Goal: Complete application form

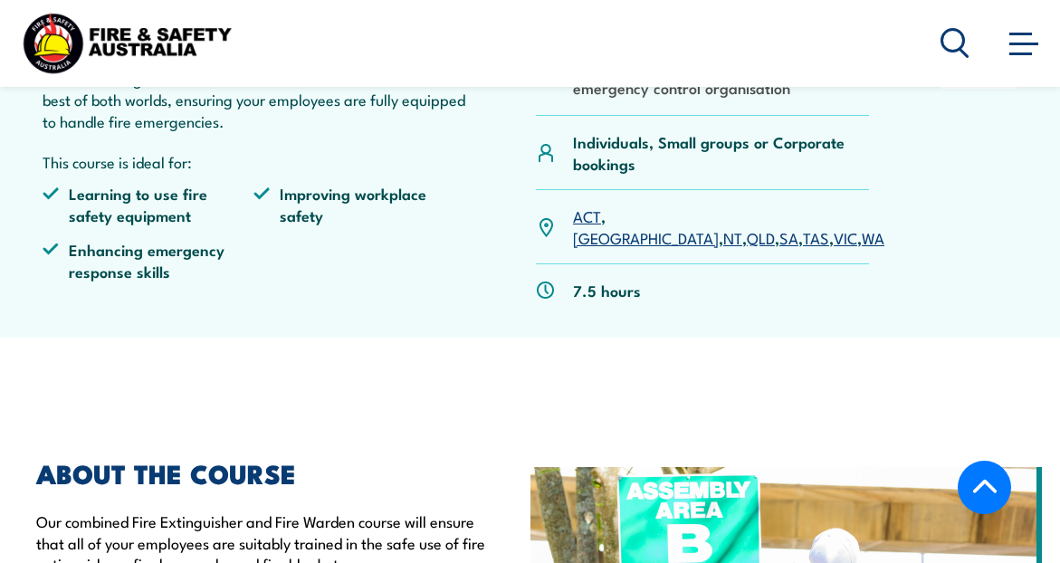
scroll to position [557, 0]
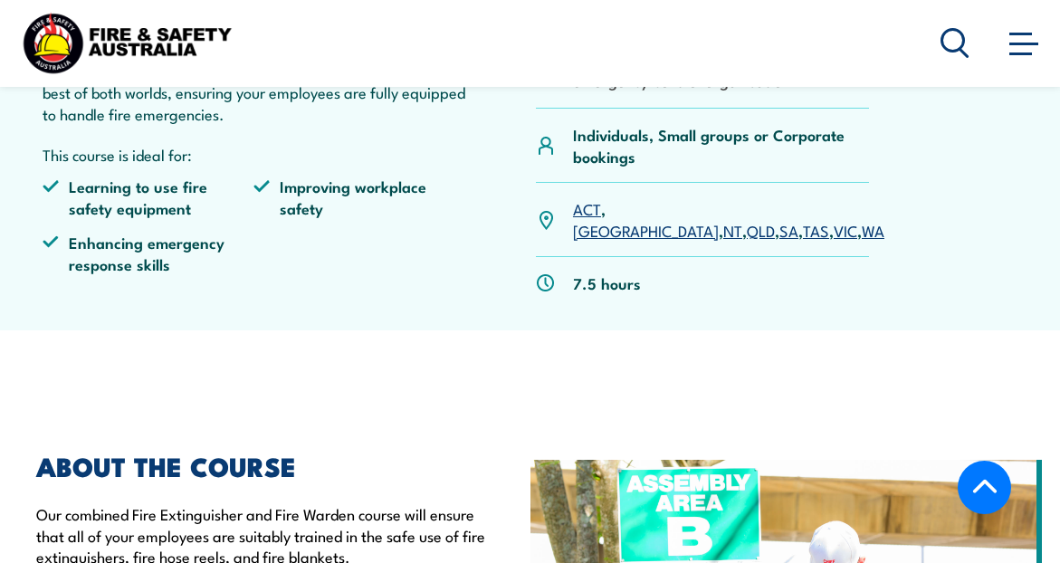
click at [626, 219] on link "[GEOGRAPHIC_DATA]" at bounding box center [646, 230] width 146 height 22
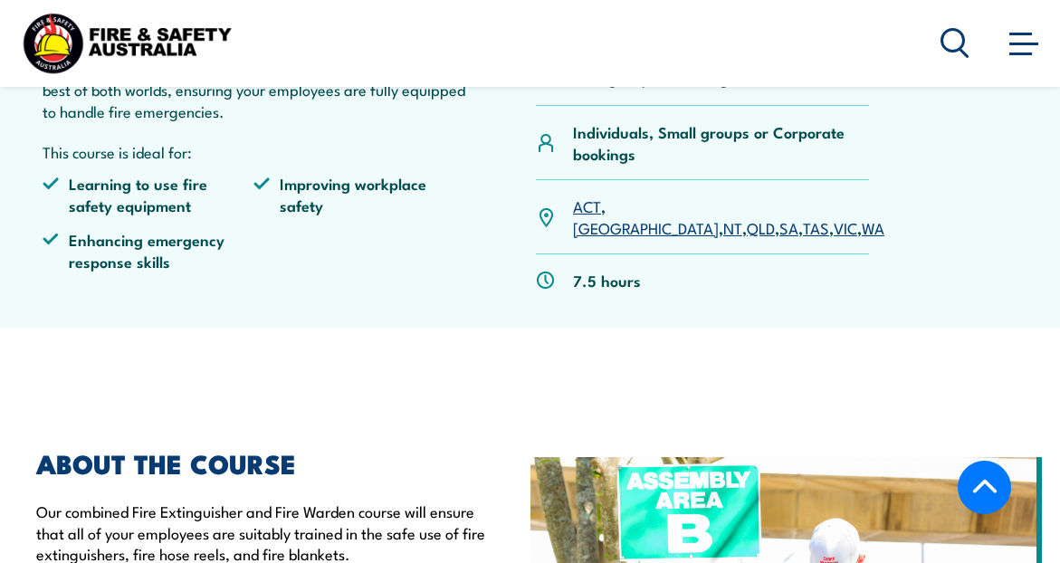
scroll to position [560, 0]
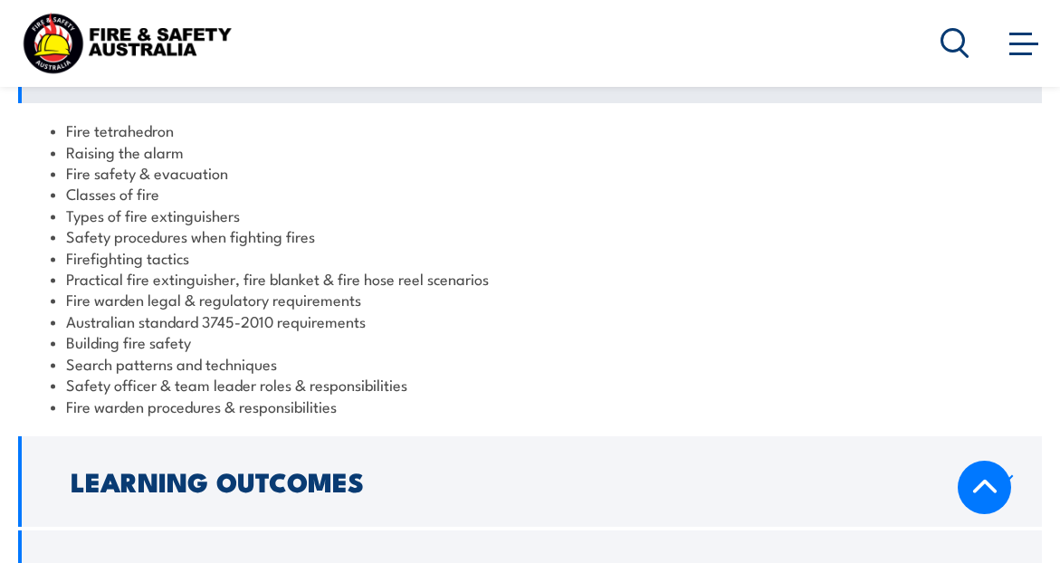
scroll to position [1498, 0]
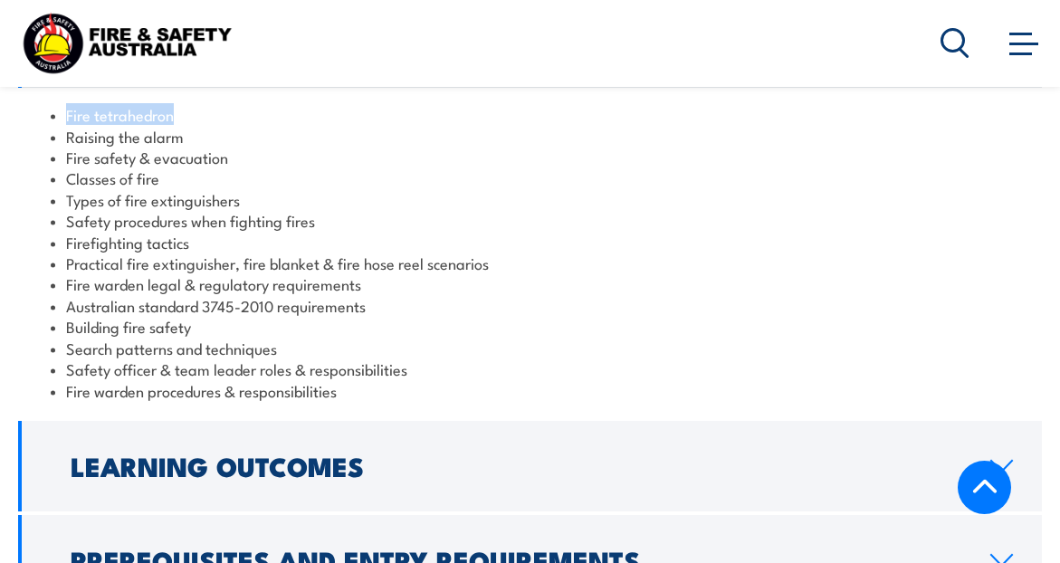
drag, startPoint x: 68, startPoint y: 96, endPoint x: 171, endPoint y: 97, distance: 103.2
click at [171, 104] on li "Fire tetrahedron" at bounding box center [530, 114] width 958 height 21
copy li "Fire tetrahedron"
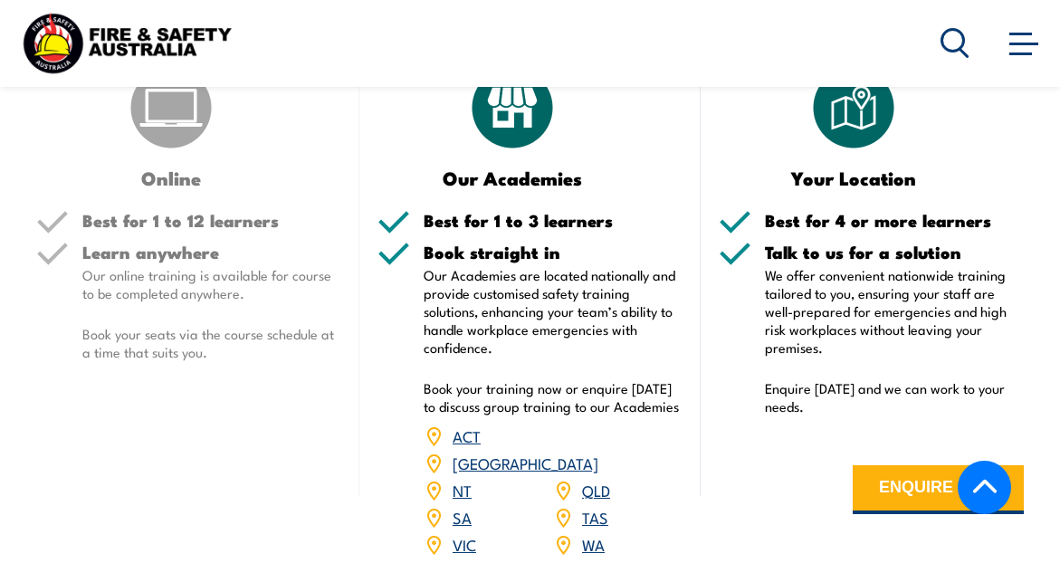
scroll to position [2230, 0]
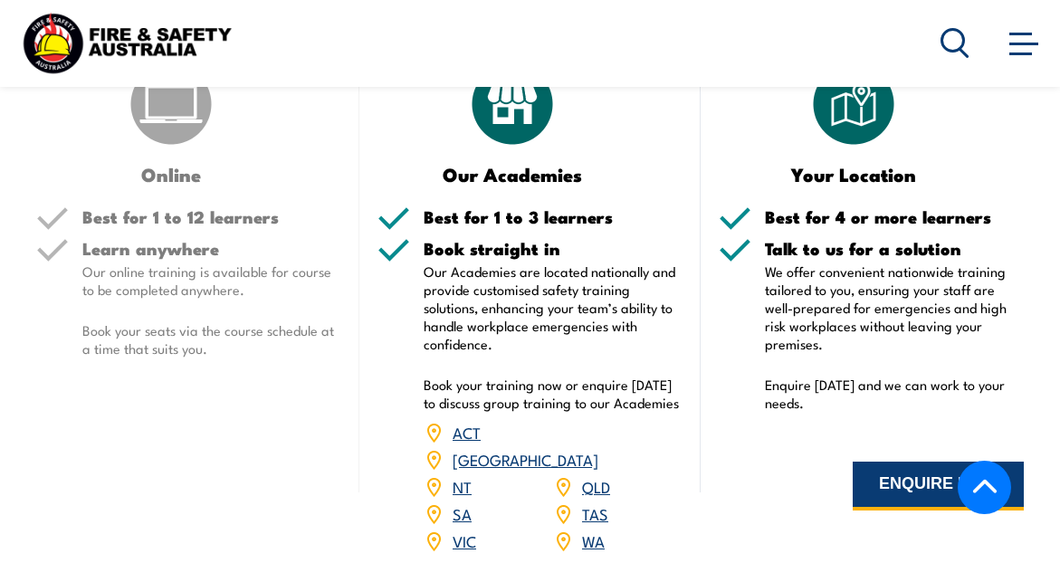
click at [903, 469] on button "ENQUIRE NOW" at bounding box center [938, 486] width 171 height 49
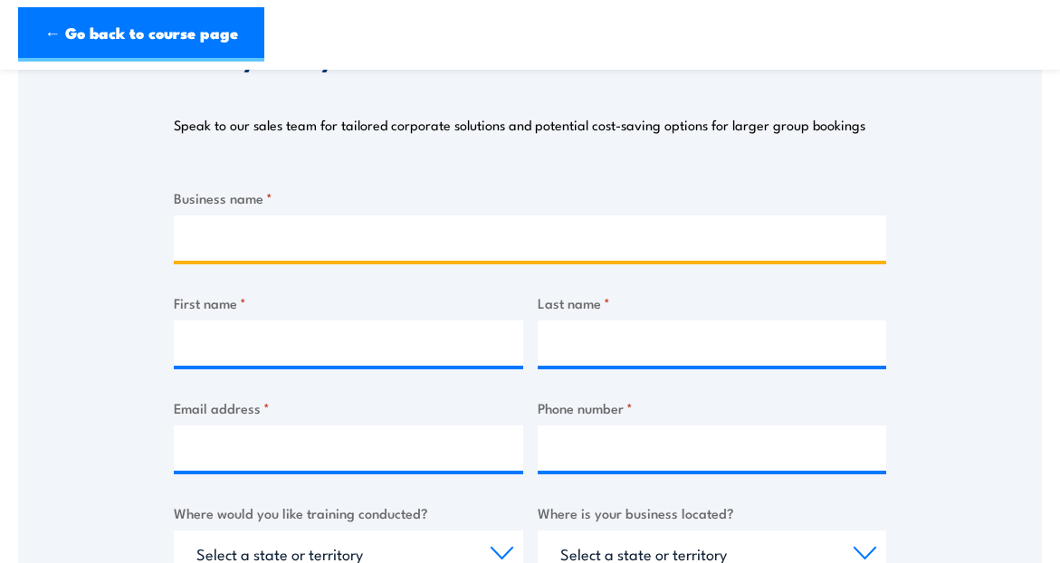
click at [458, 232] on input "Business name *" at bounding box center [530, 237] width 712 height 45
type input "[GEOGRAPHIC_DATA]"
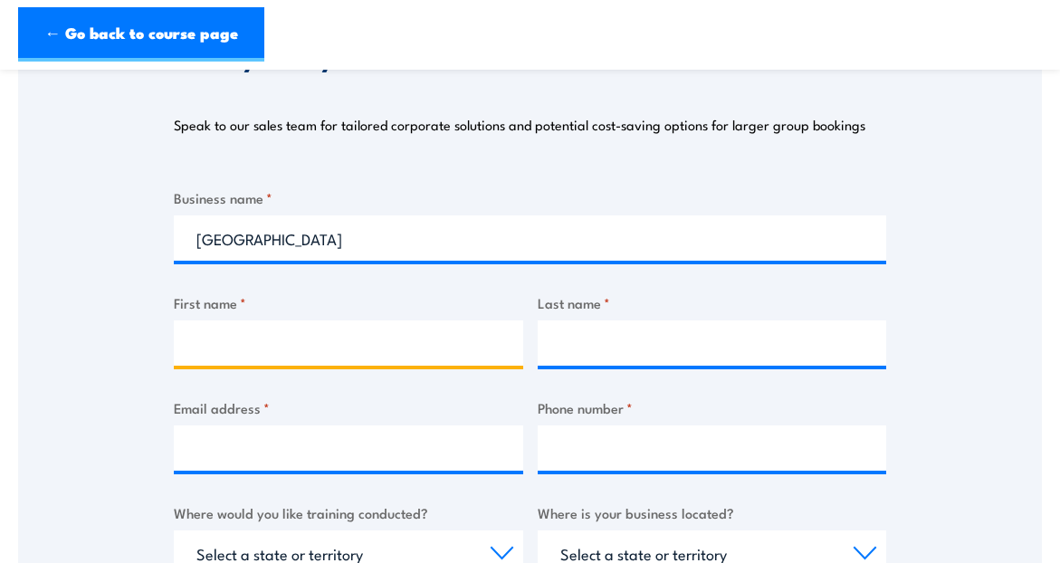
click at [399, 342] on input "First name *" at bounding box center [348, 342] width 349 height 45
type input "Suvarna"
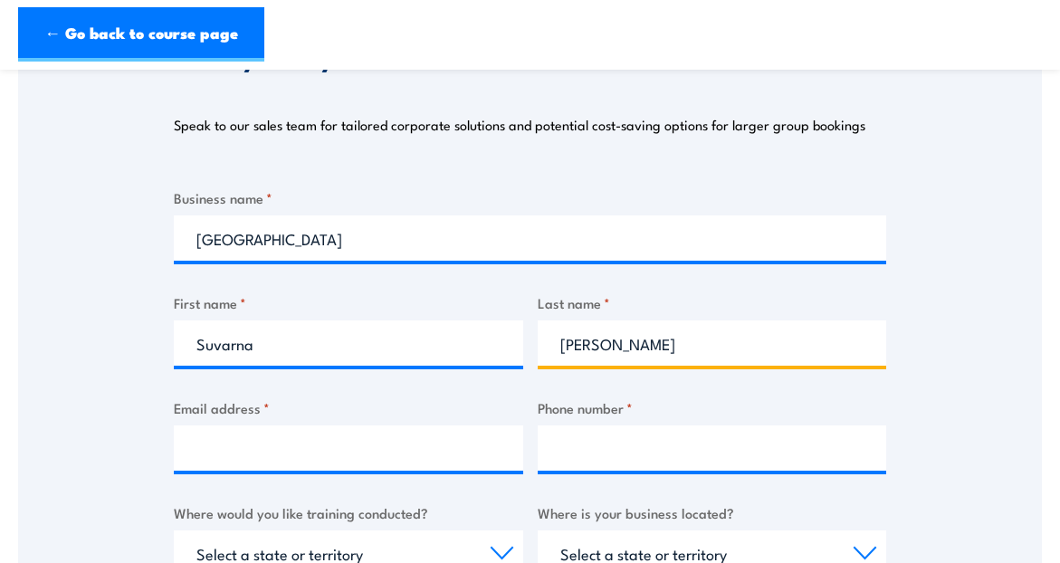
type input "[PERSON_NAME]"
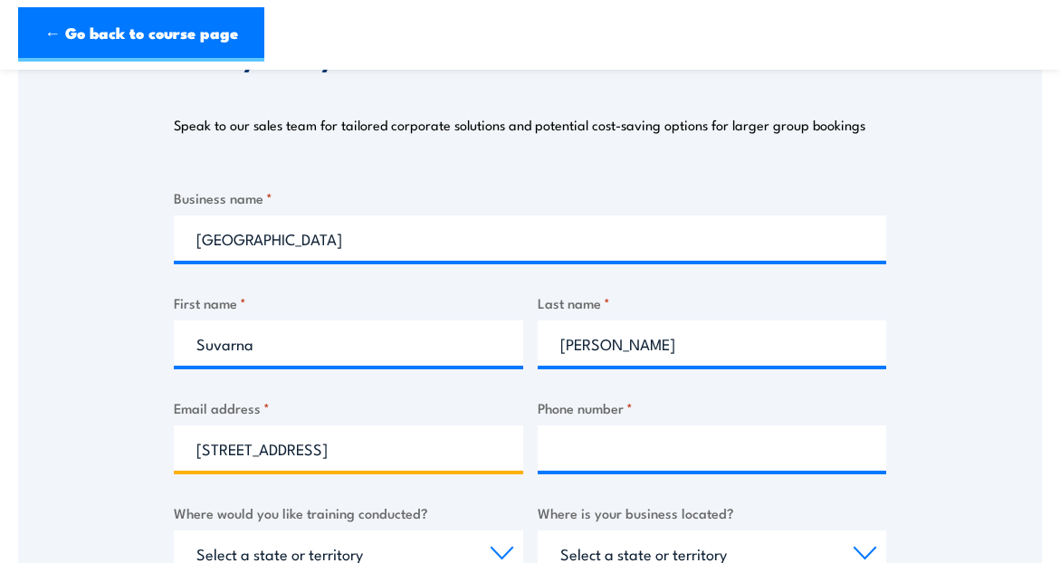
type input "[STREET_ADDRESS]"
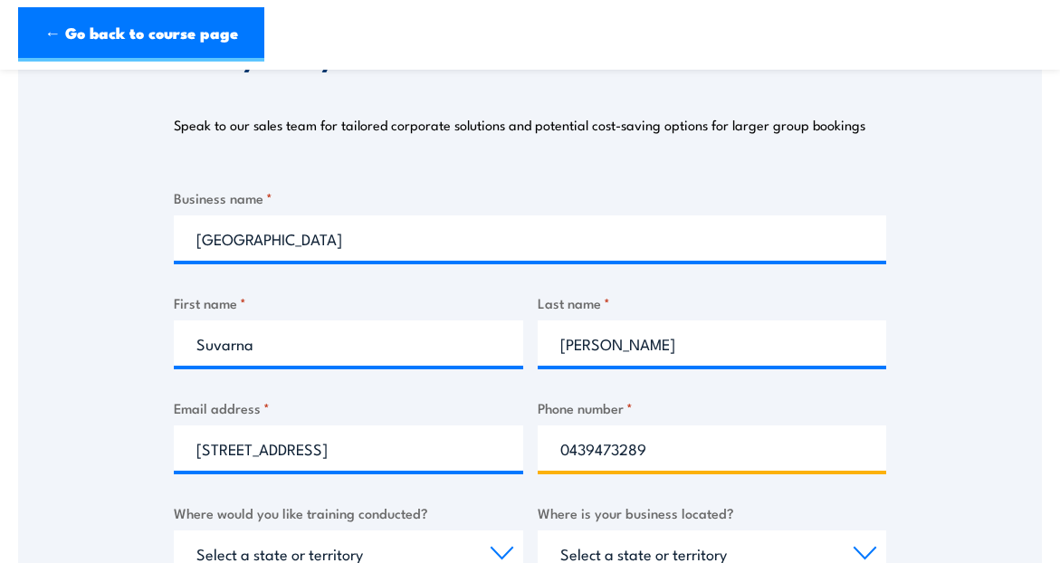
type input "0439473289"
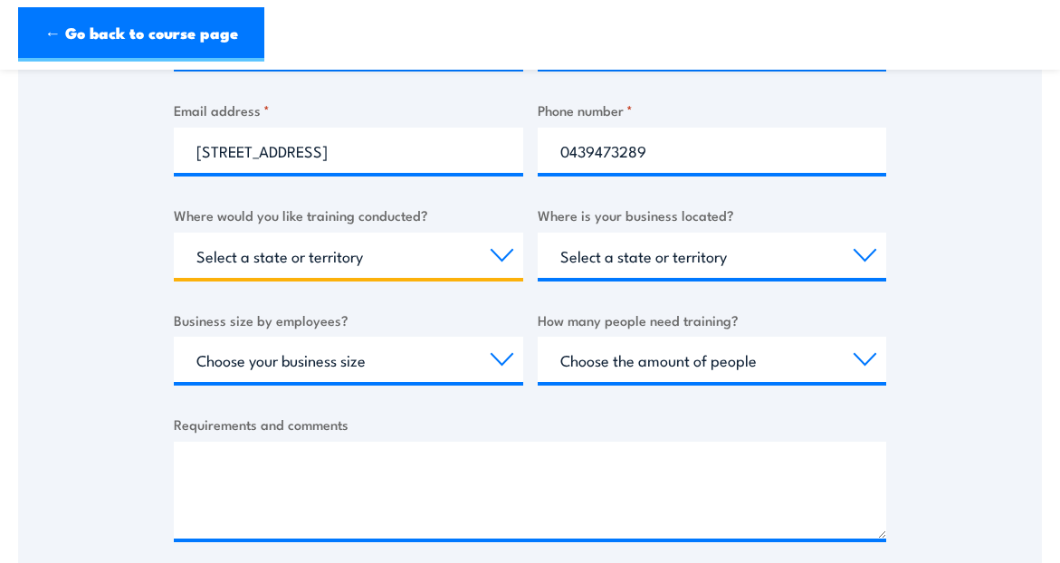
scroll to position [547, 0]
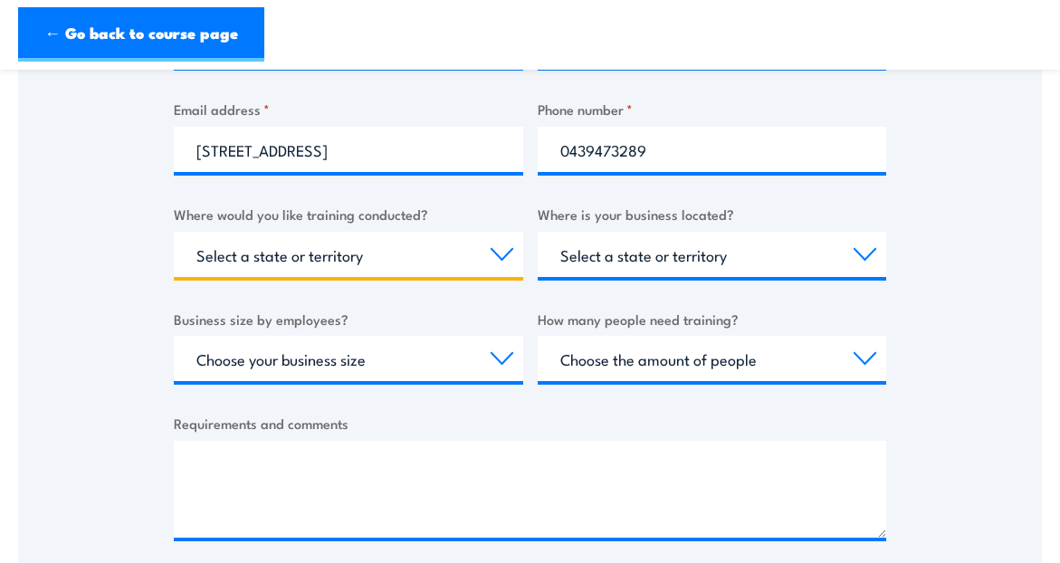
click at [338, 242] on select "Select a state or territory Nationally - multiple locations [GEOGRAPHIC_DATA] […" at bounding box center [348, 254] width 349 height 45
select select "[GEOGRAPHIC_DATA]"
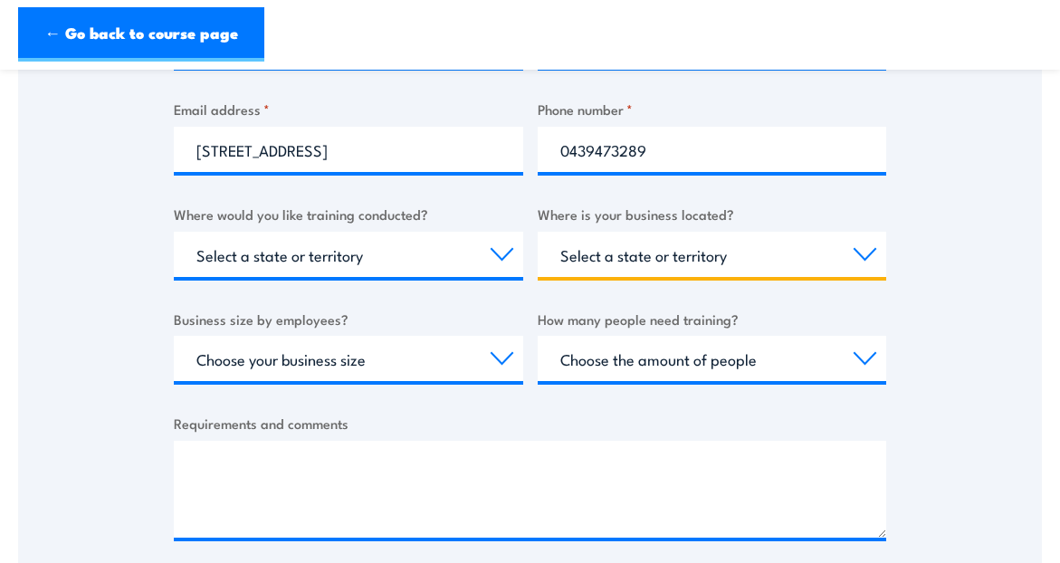
click at [630, 252] on select "Select a state or territory [GEOGRAPHIC_DATA] [GEOGRAPHIC_DATA] [GEOGRAPHIC_DAT…" at bounding box center [712, 254] width 349 height 45
select select "[GEOGRAPHIC_DATA]"
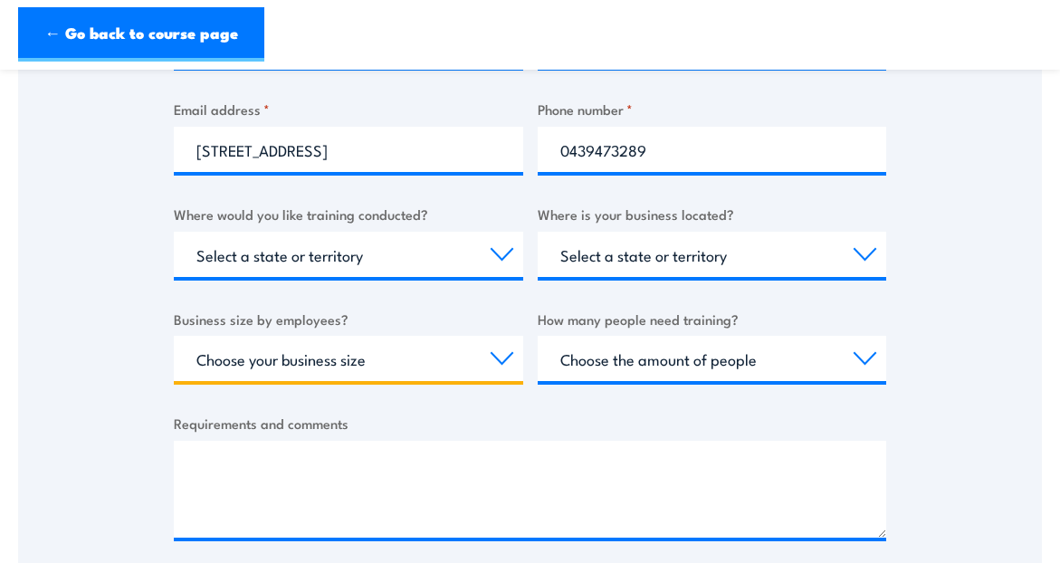
click at [383, 348] on select "Choose your business size 1 to 19 20 to 199 200+" at bounding box center [348, 358] width 349 height 45
select select "20 to 199"
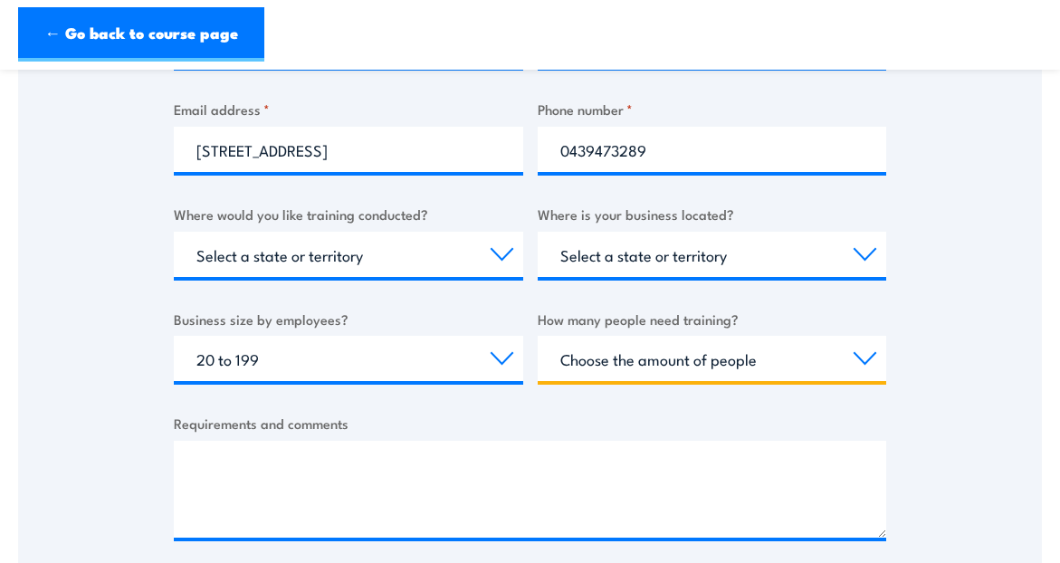
click at [597, 348] on select "Choose the amount of people 1 to 4 5 to 19 20+" at bounding box center [712, 358] width 349 height 45
select select "5 to 19"
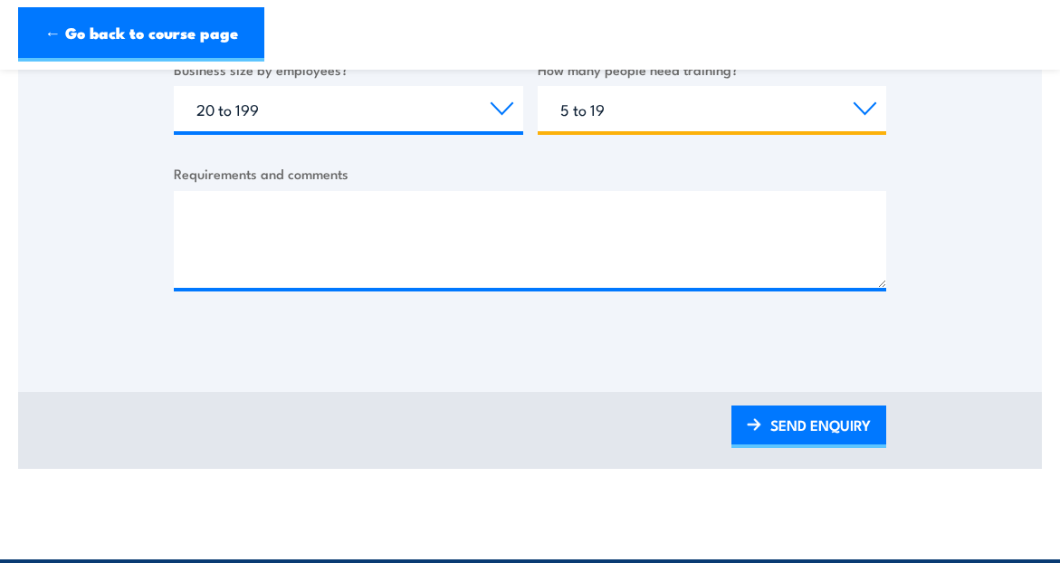
scroll to position [797, 0]
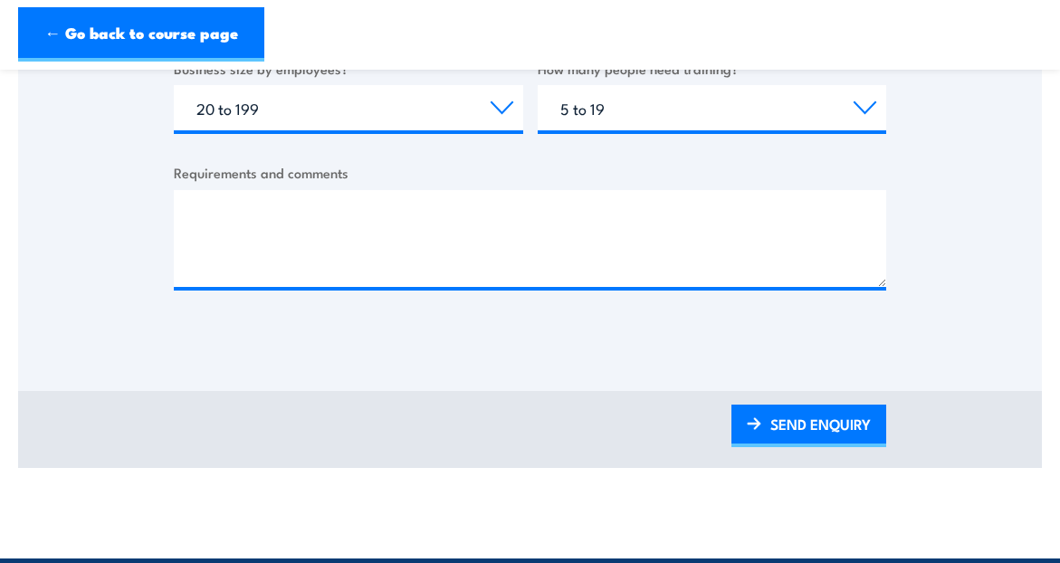
click at [787, 427] on link "SEND ENQUIRY" at bounding box center [808, 426] width 155 height 43
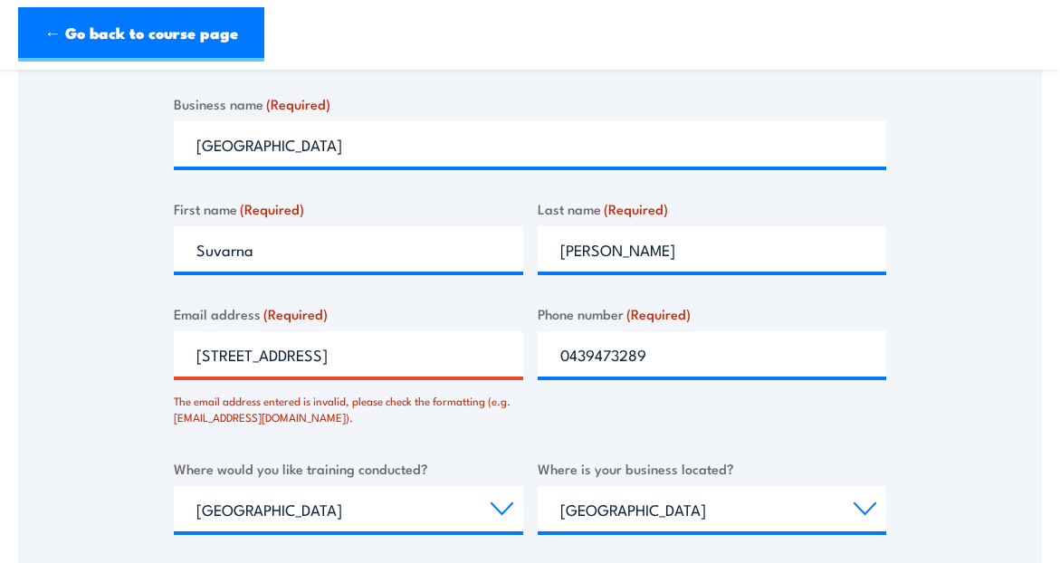
scroll to position [414, 0]
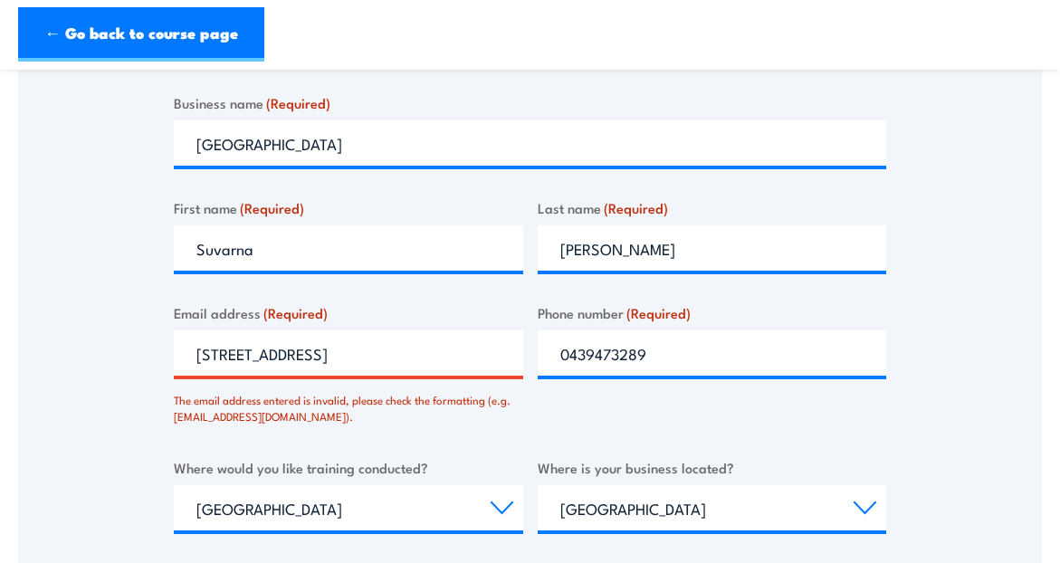
click at [355, 351] on input "[STREET_ADDRESS]" at bounding box center [348, 352] width 349 height 45
drag, startPoint x: 196, startPoint y: 350, endPoint x: 473, endPoint y: 349, distance: 277.0
click at [473, 349] on input "[STREET_ADDRESS]" at bounding box center [348, 352] width 349 height 45
click at [198, 360] on input "[EMAIL_ADDRESS][DOMAIN_NAME]" at bounding box center [348, 352] width 349 height 45
type input "[EMAIL_ADDRESS][DOMAIN_NAME]"
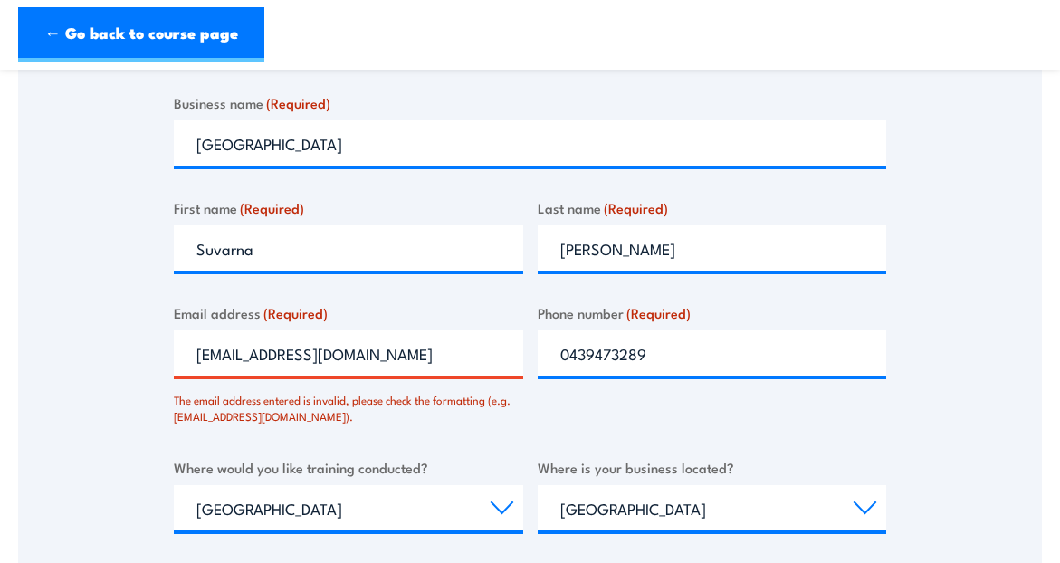
click at [413, 424] on div "The email address entered is invalid, please check the formatting (e.g. [EMAIL_…" at bounding box center [348, 404] width 349 height 43
click at [404, 352] on input "[EMAIL_ADDRESS][DOMAIN_NAME]" at bounding box center [348, 352] width 349 height 45
click at [276, 362] on input "[EMAIL_ADDRESS][DOMAIN_NAME]" at bounding box center [348, 352] width 349 height 45
drag, startPoint x: 192, startPoint y: 357, endPoint x: 405, endPoint y: 353, distance: 213.6
click at [405, 353] on input "[EMAIL_ADDRESS][DOMAIN_NAME]" at bounding box center [348, 352] width 349 height 45
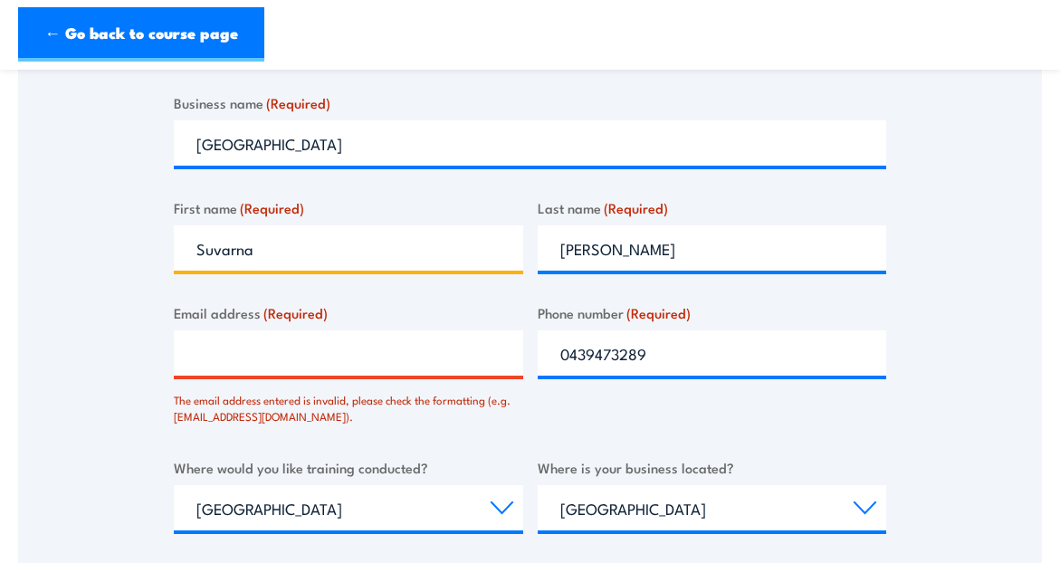
click at [422, 255] on input "Suvarna" at bounding box center [348, 247] width 349 height 45
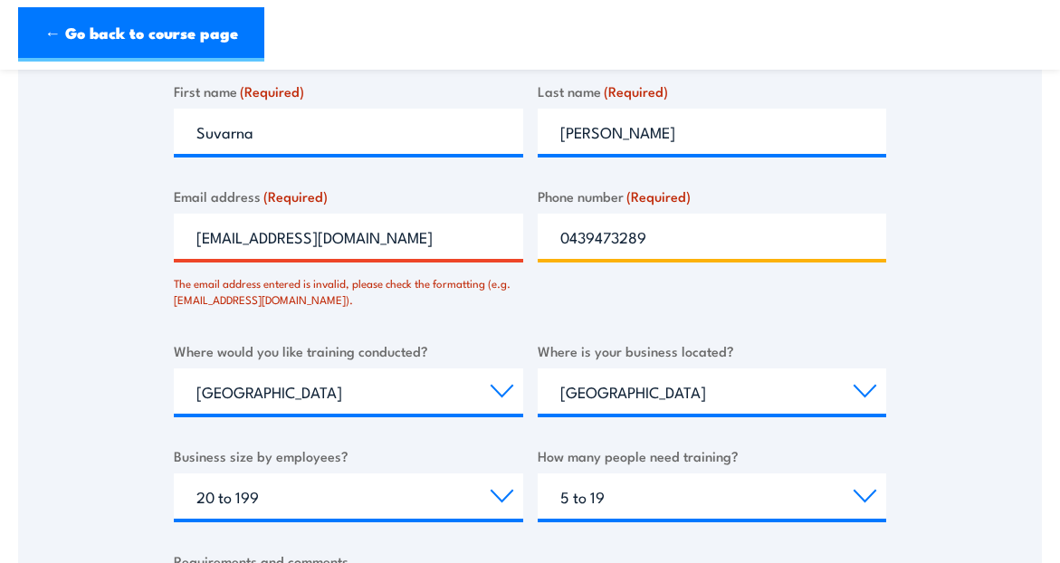
scroll to position [532, 0]
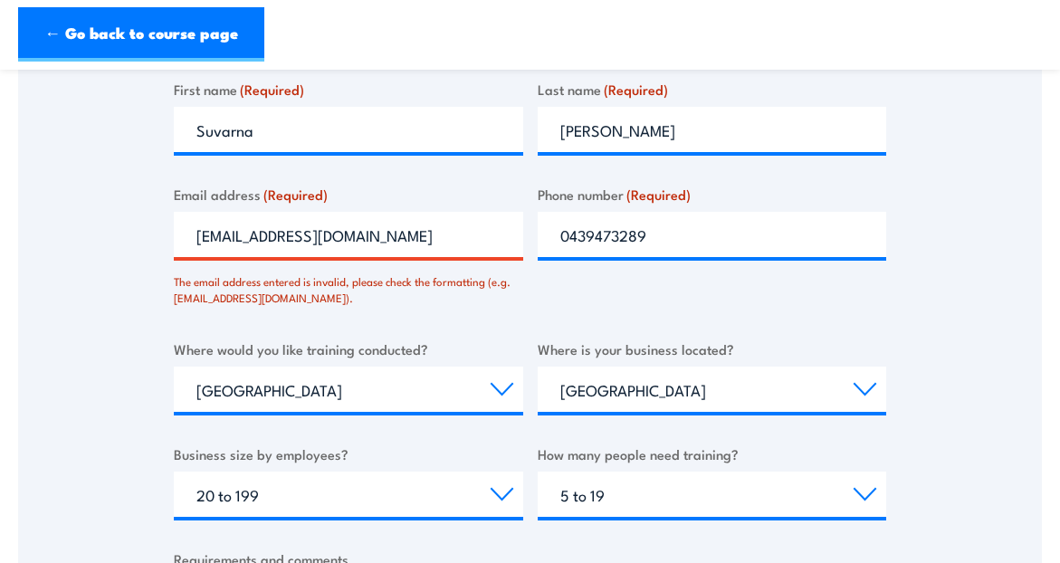
click at [440, 249] on input "[EMAIL_ADDRESS][DOMAIN_NAME]" at bounding box center [348, 234] width 349 height 45
type input "[EMAIL_ADDRESS][DOMAIN_NAME]"
click at [711, 367] on select "Select a state or territory [GEOGRAPHIC_DATA] [GEOGRAPHIC_DATA] [GEOGRAPHIC_DAT…" at bounding box center [712, 389] width 349 height 45
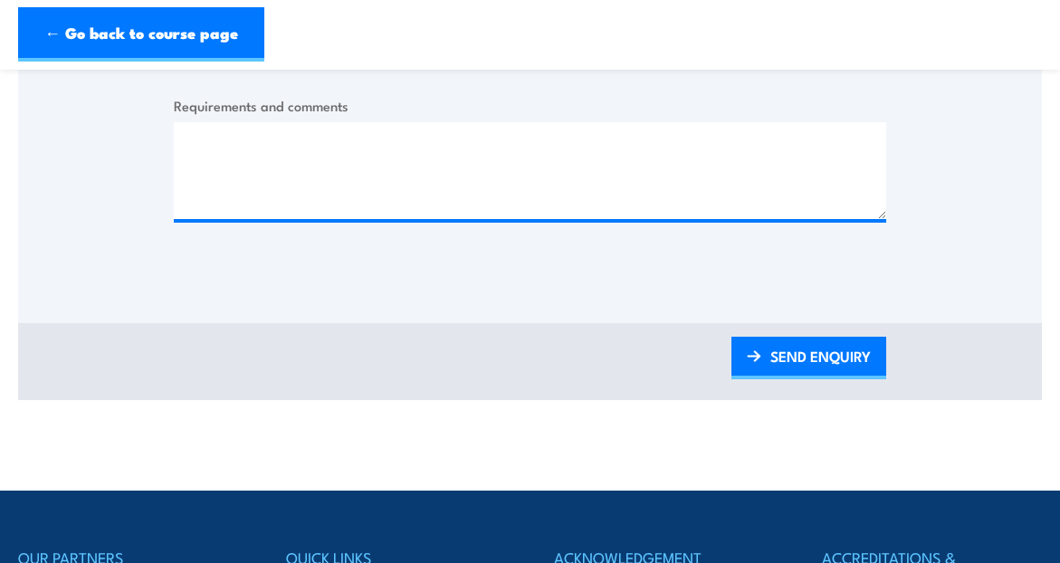
scroll to position [987, 0]
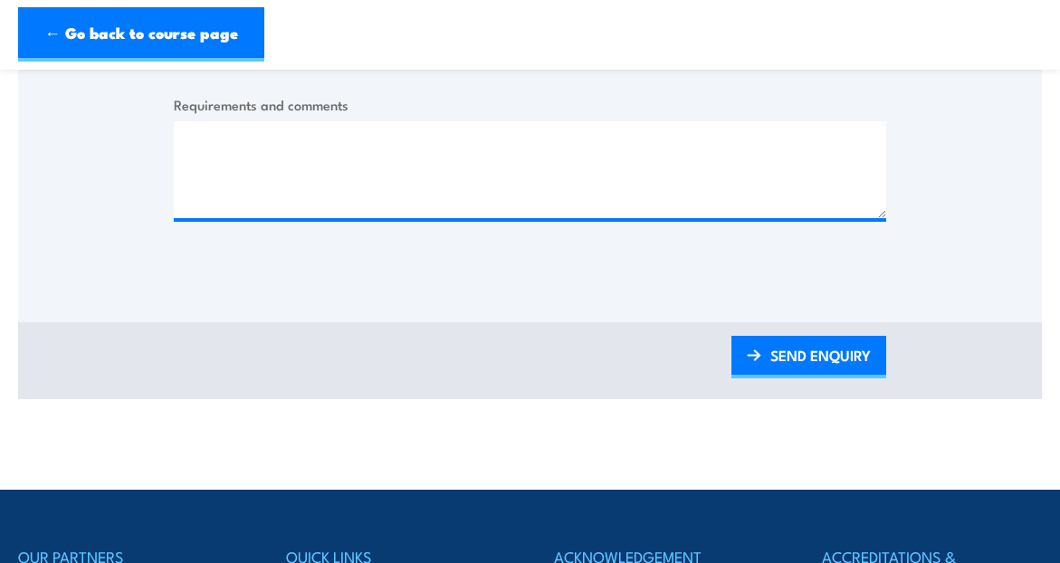
click at [836, 342] on link "SEND ENQUIRY" at bounding box center [808, 357] width 155 height 43
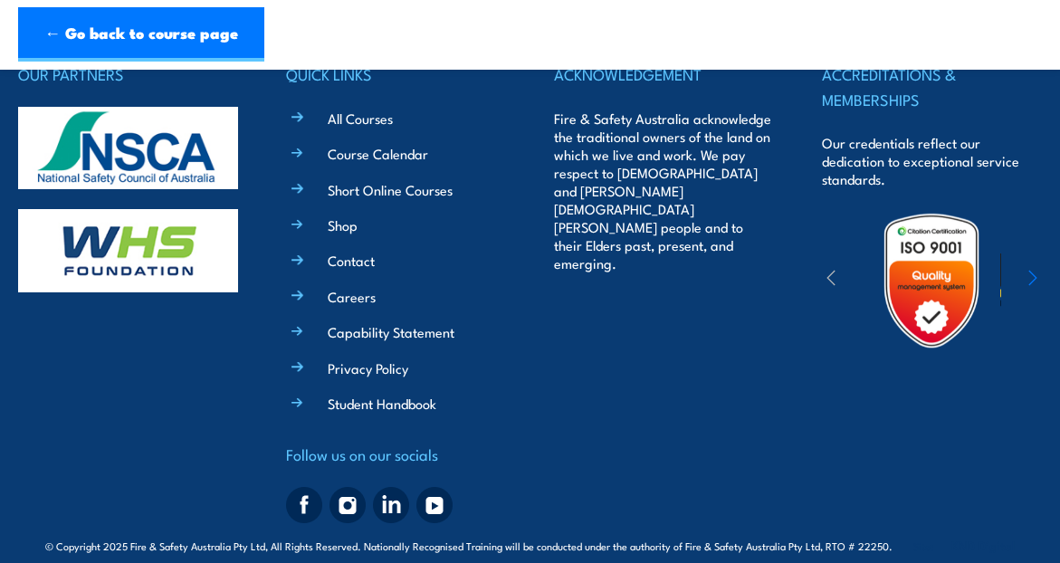
scroll to position [701, 0]
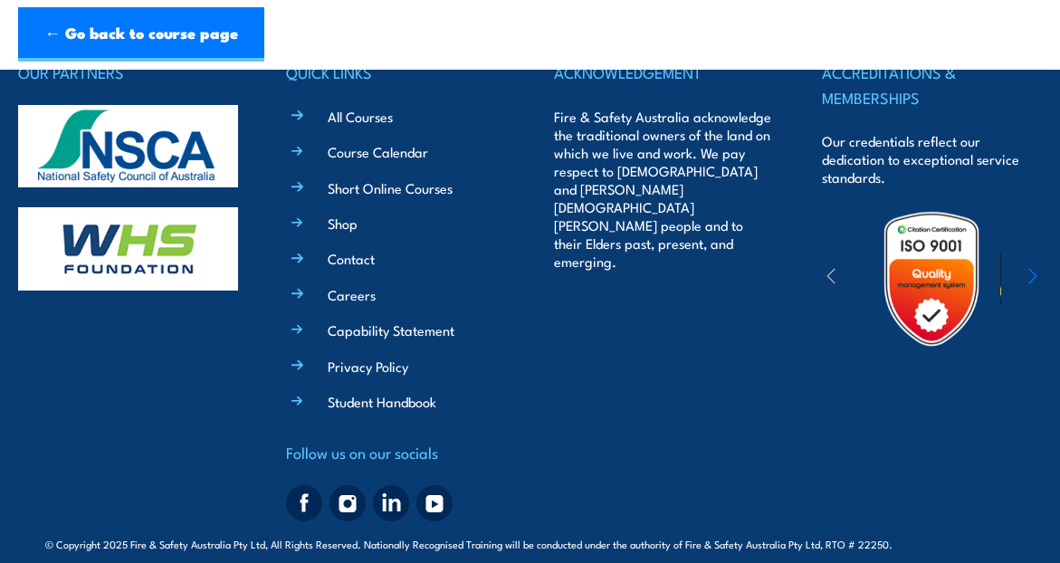
click at [345, 258] on link "Contact" at bounding box center [351, 258] width 47 height 19
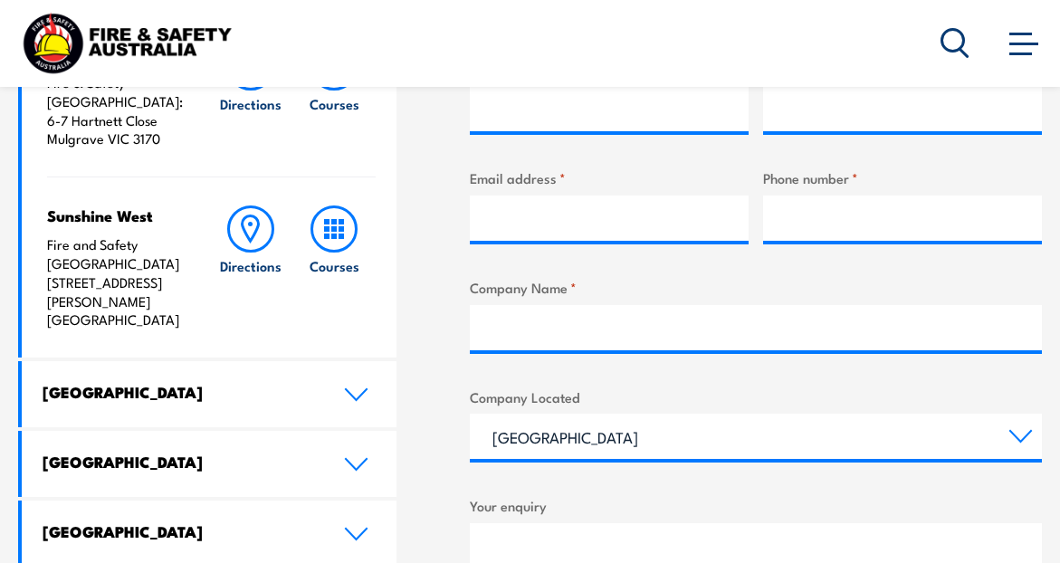
scroll to position [718, 0]
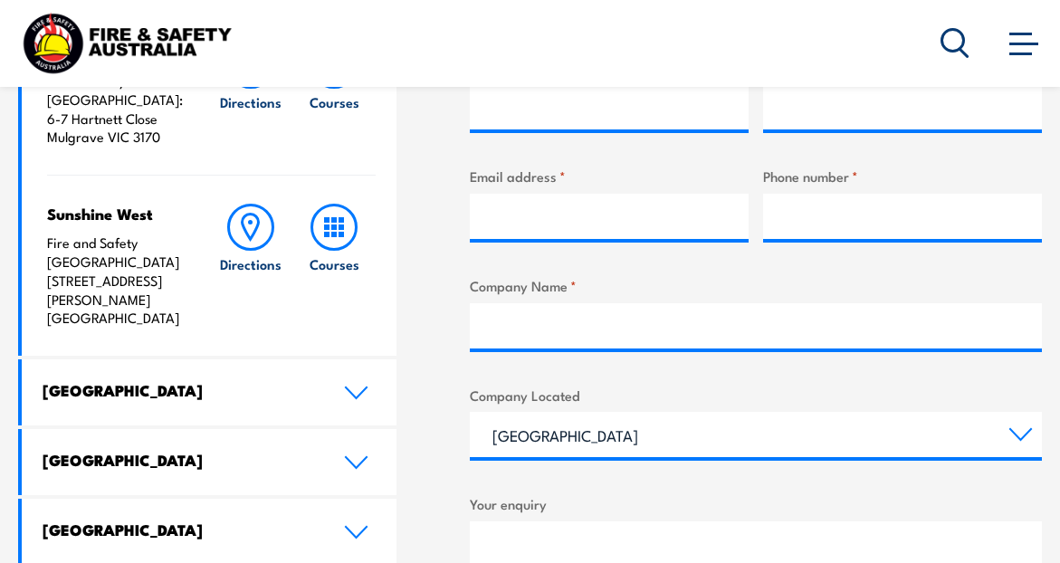
click at [348, 386] on icon at bounding box center [356, 393] width 24 height 14
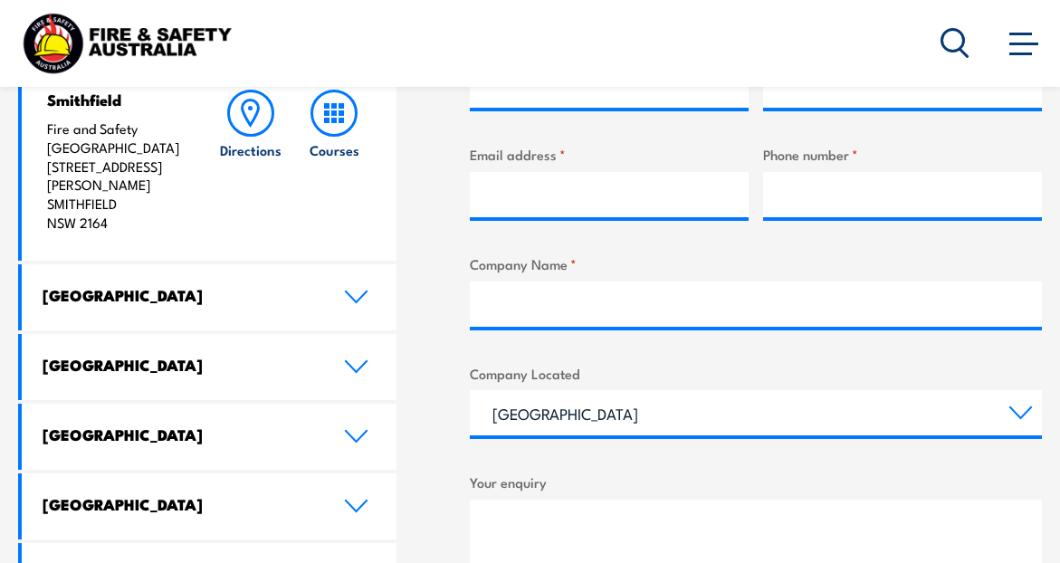
scroll to position [740, 0]
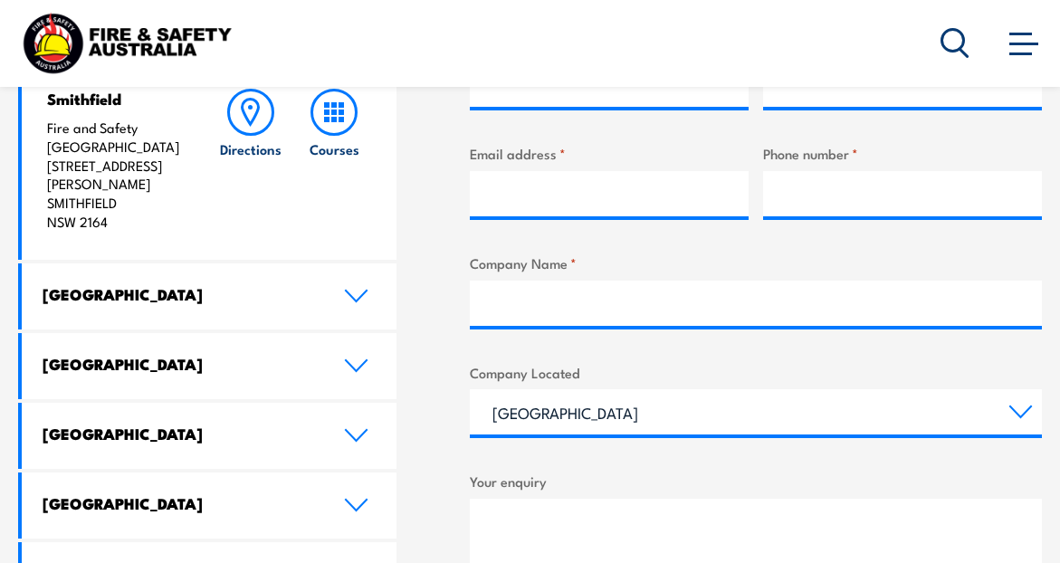
click at [365, 291] on icon at bounding box center [356, 296] width 21 height 11
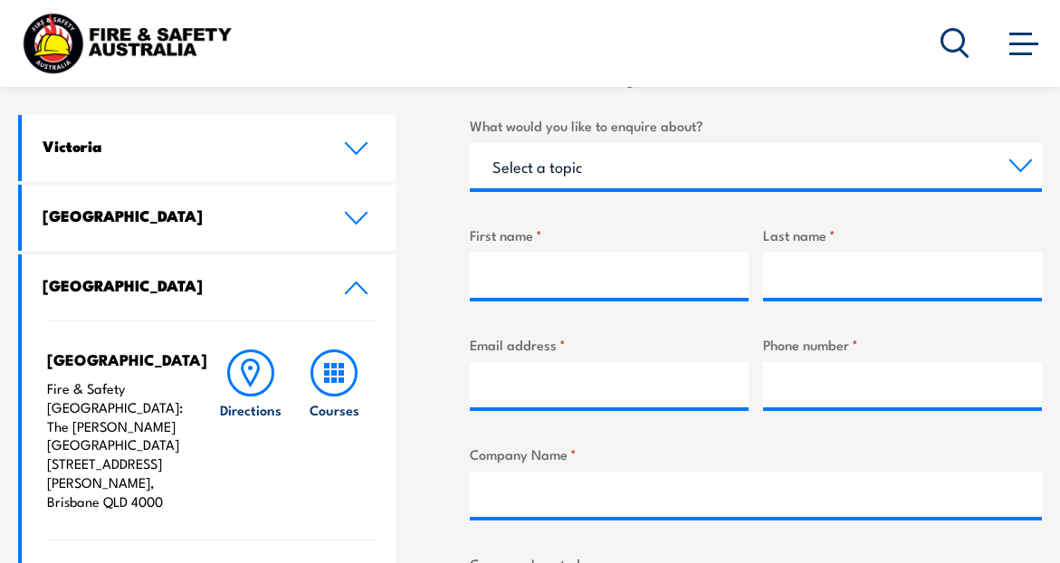
scroll to position [539, 0]
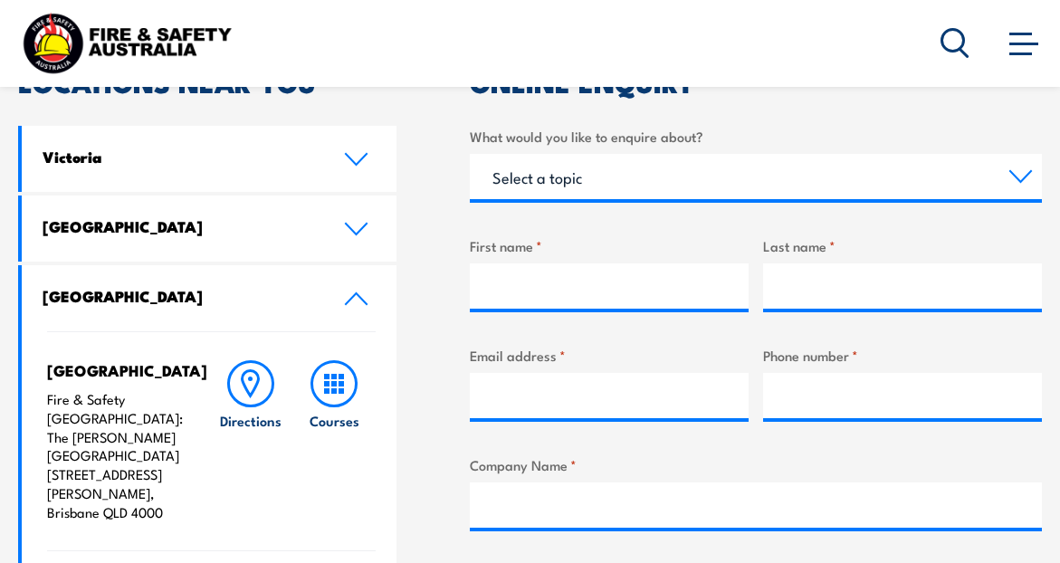
click at [348, 229] on icon at bounding box center [356, 229] width 24 height 14
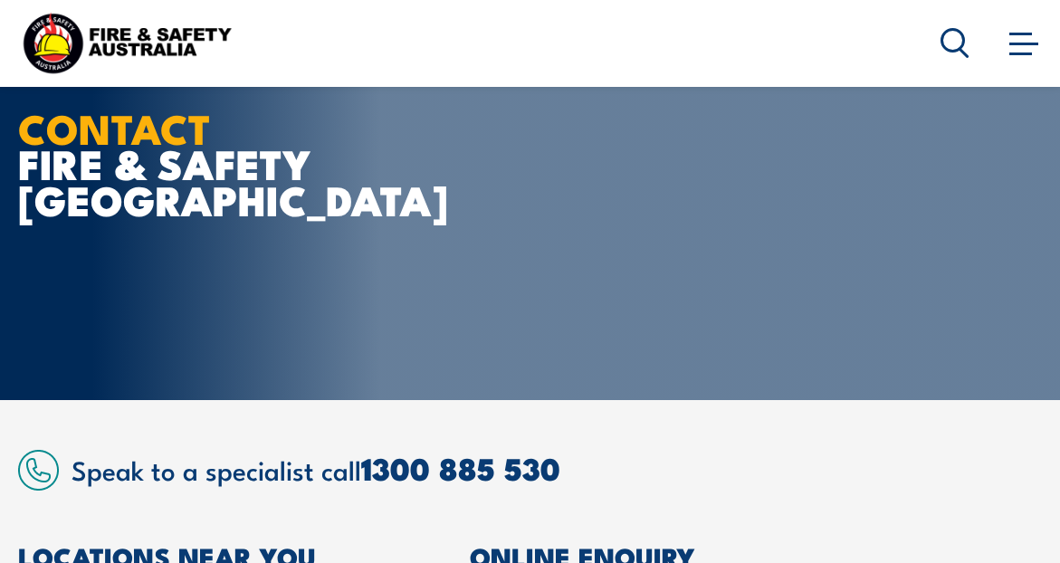
scroll to position [0, 0]
